Goal: Transaction & Acquisition: Purchase product/service

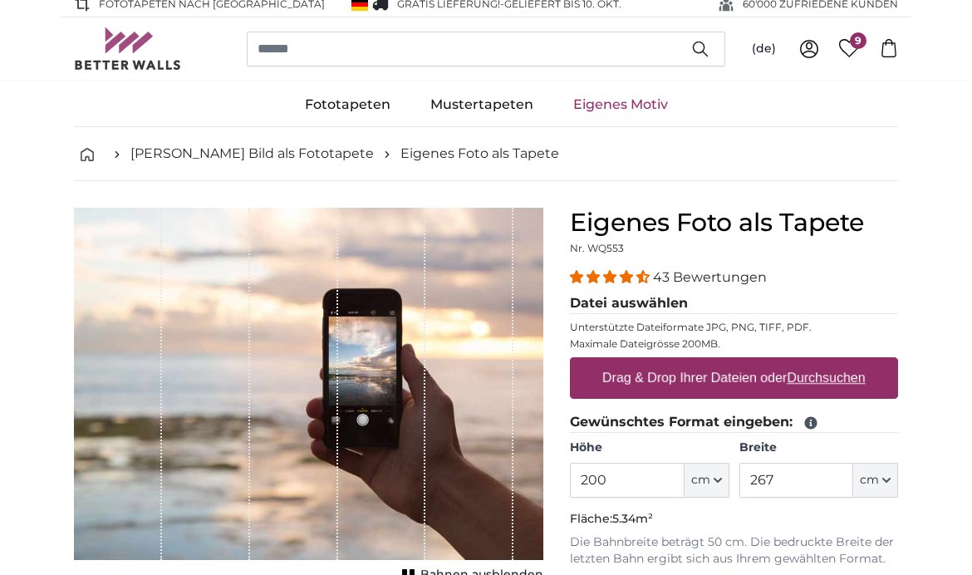
scroll to position [4, 0]
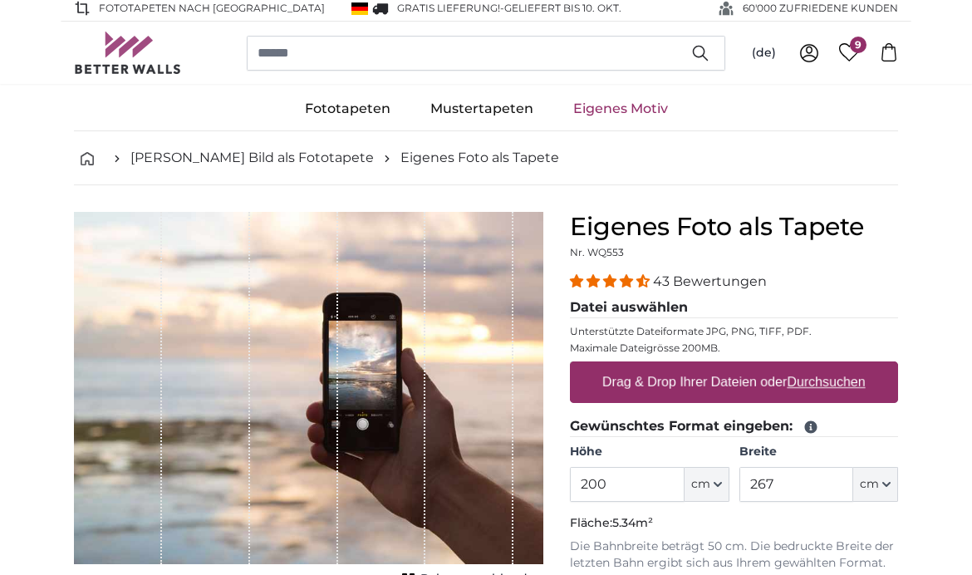
click at [826, 389] on u "Durchsuchen" at bounding box center [827, 382] width 78 height 14
click at [826, 366] on input "Drag & Drop Ihrer Dateien oder Durchsuchen" at bounding box center [734, 363] width 328 height 5
click at [846, 393] on label "Drag & Drop Ihrer Dateien oder Durchsuchen" at bounding box center [734, 382] width 277 height 33
click at [846, 366] on input "Drag & Drop Ihrer Dateien oder Durchsuchen" at bounding box center [734, 363] width 328 height 5
type input "**********"
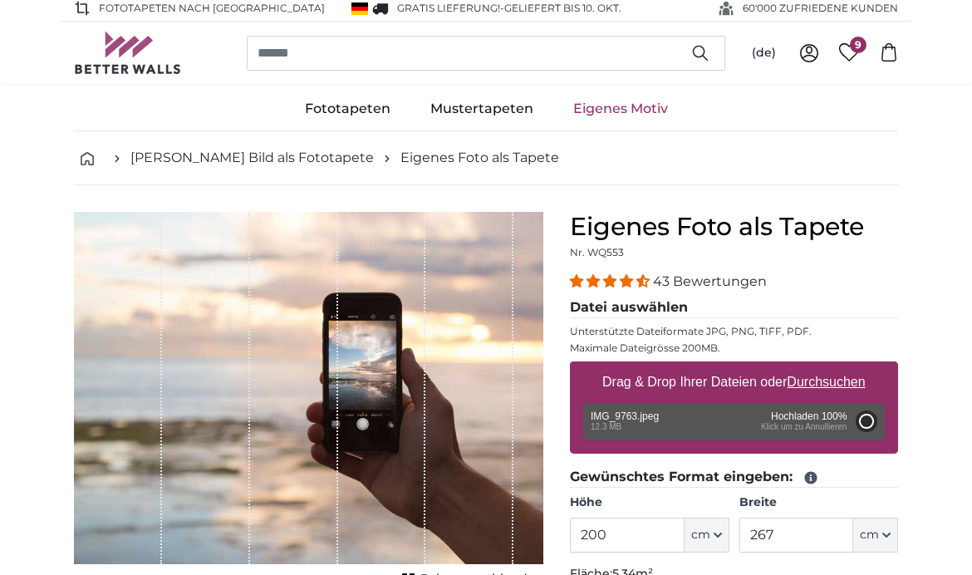
type input "300"
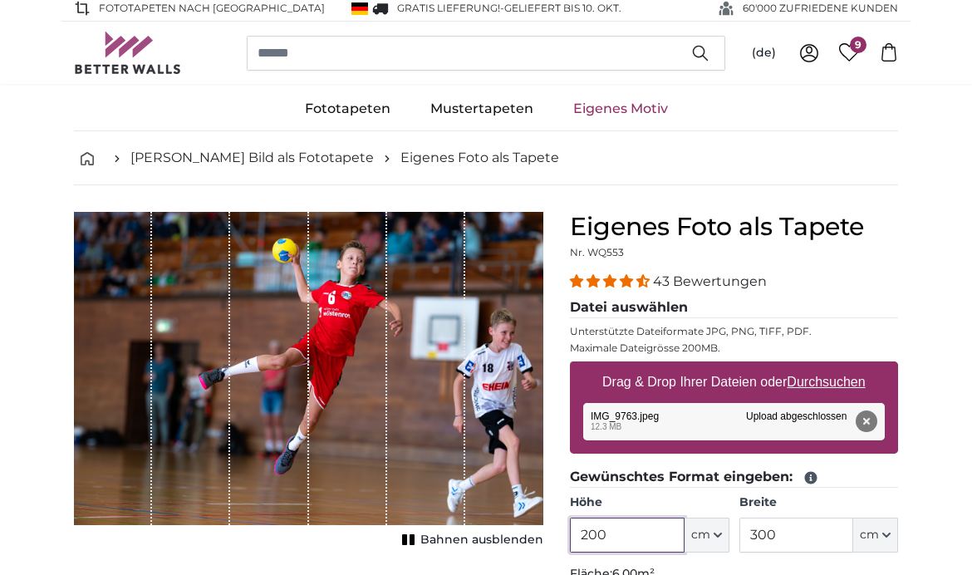
click at [659, 533] on input "200" at bounding box center [627, 535] width 114 height 35
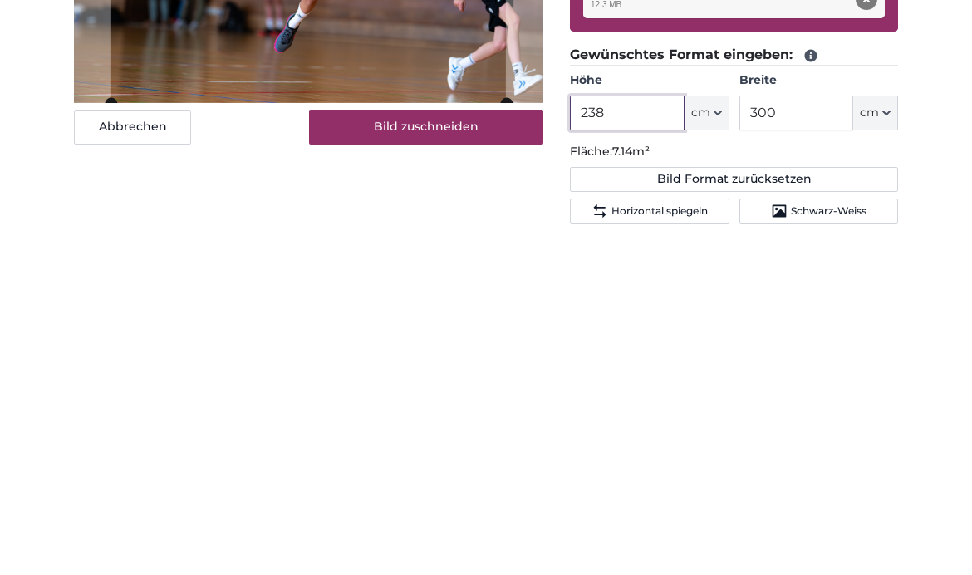
type input "238"
click at [802, 446] on input "300" at bounding box center [796, 463] width 114 height 35
type input "3"
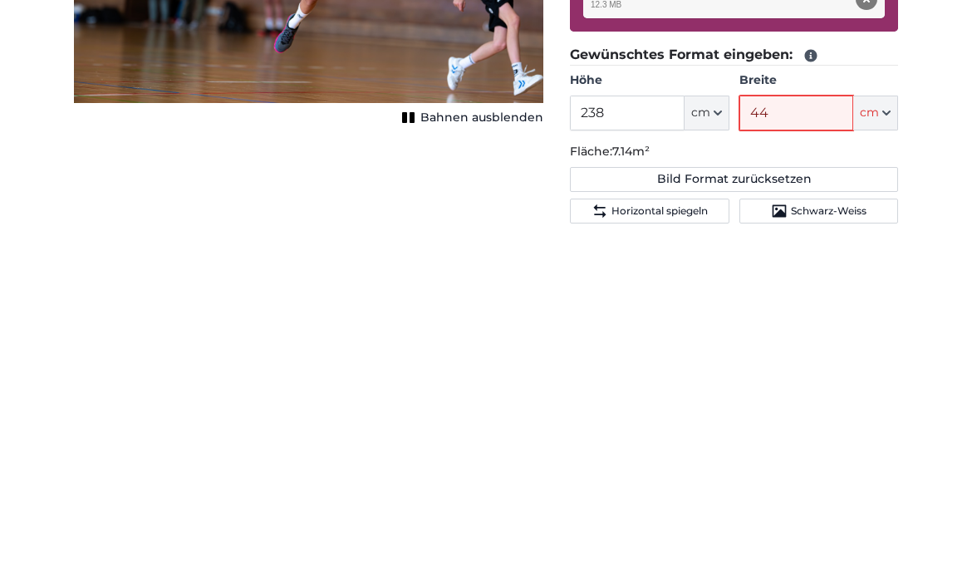
type input "448"
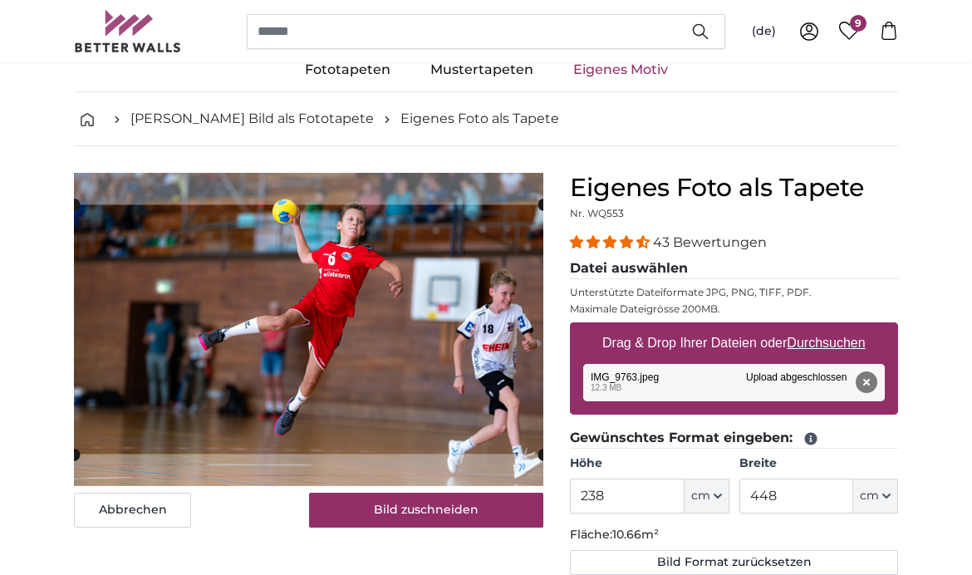
scroll to position [22, 0]
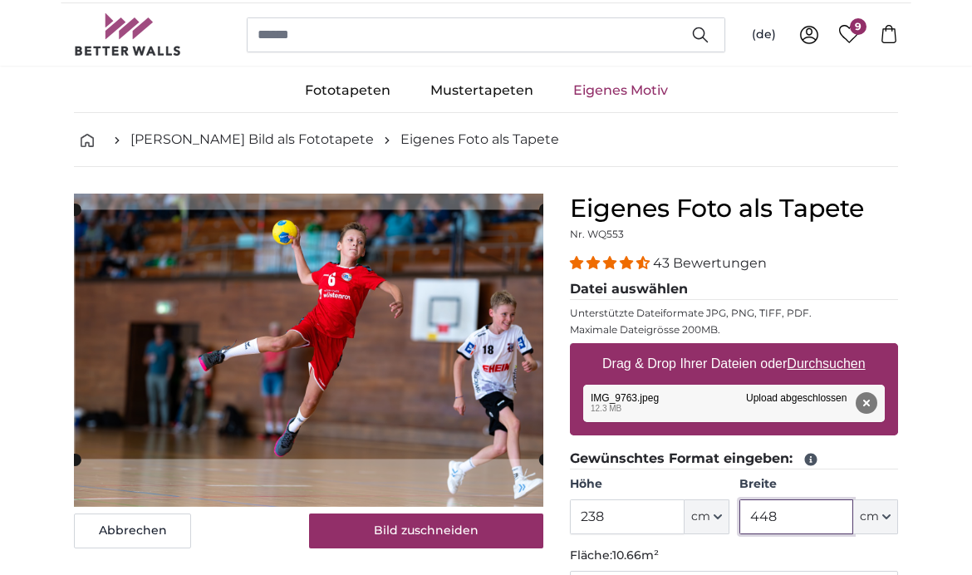
type input "448"
click at [506, 542] on button "Bild zuschneiden" at bounding box center [426, 530] width 235 height 35
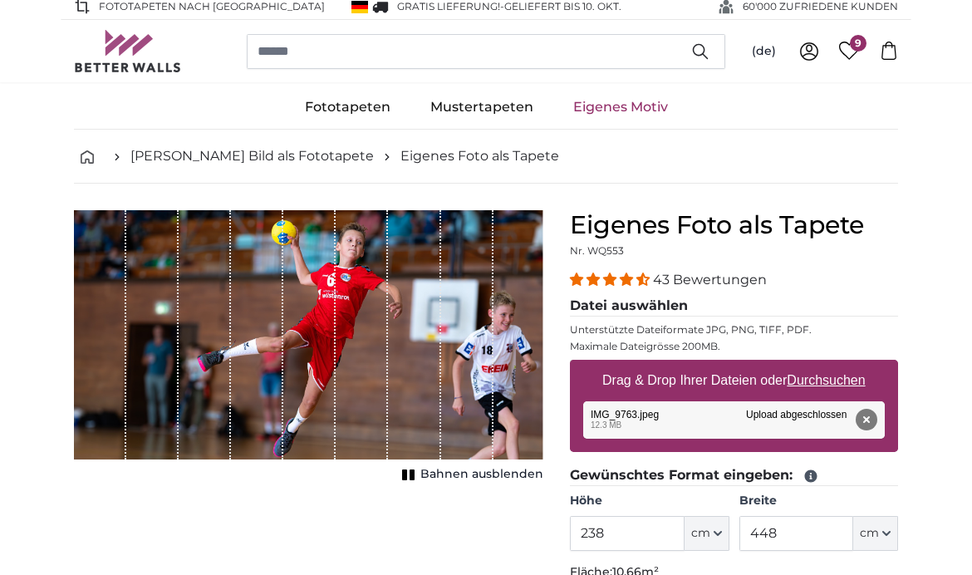
scroll to position [0, 0]
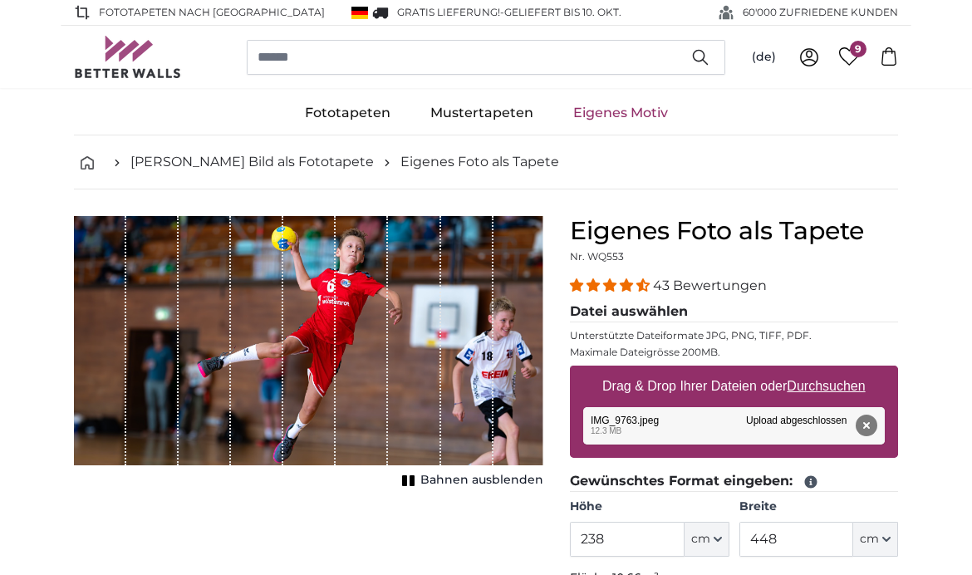
click at [832, 54] on link "9" at bounding box center [849, 56] width 41 height 18
